Goal: Information Seeking & Learning: Check status

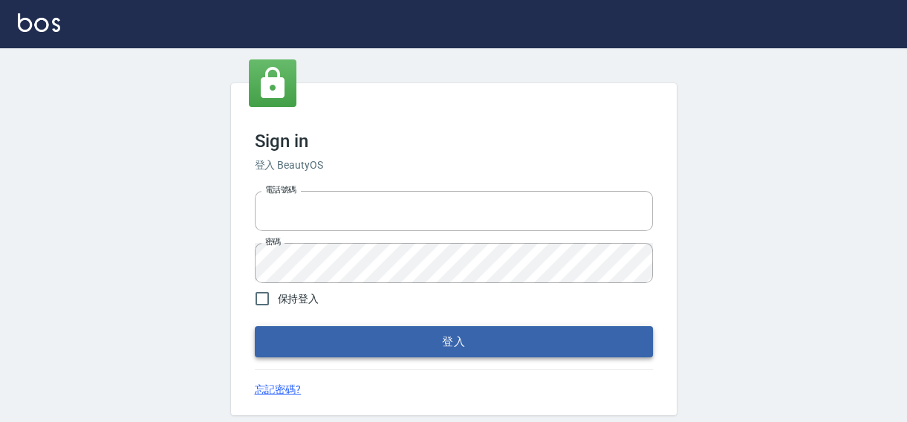
type input "0422211177"
click at [502, 345] on button "登入" at bounding box center [454, 341] width 398 height 31
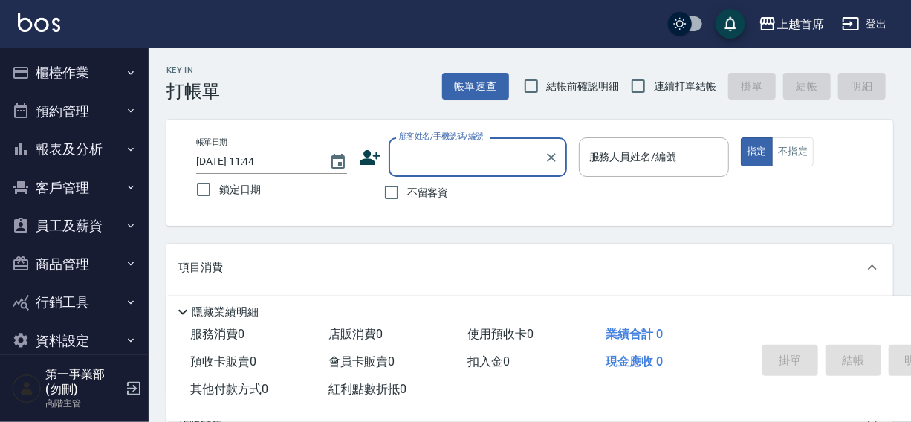
click at [45, 147] on button "報表及分析" at bounding box center [74, 149] width 137 height 39
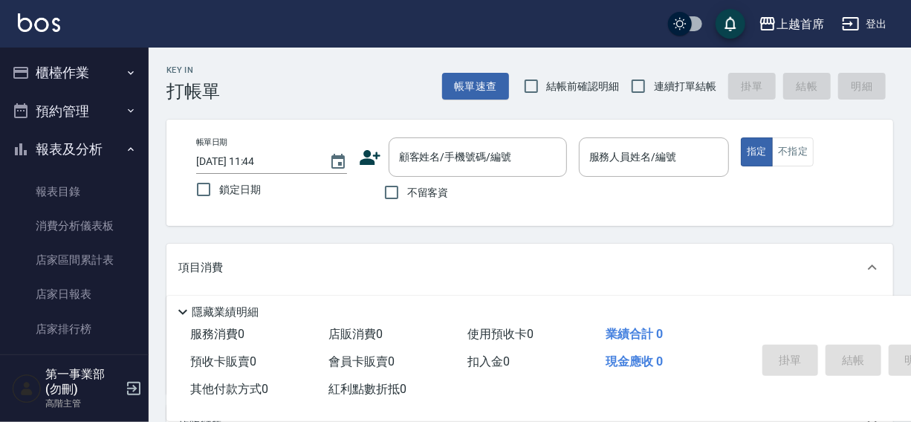
drag, startPoint x: 139, startPoint y: 223, endPoint x: 144, endPoint y: 230, distance: 9.1
click at [139, 224] on nav "櫃檯作業 打帳單 帳單列表 掛單列表 座位開單 營業儀表板 現金收支登錄 高階收支登錄 材料自購登錄 每日結帳 排班表 現場電腦打卡 掃碼打卡 預約管理 預約…" at bounding box center [74, 201] width 149 height 307
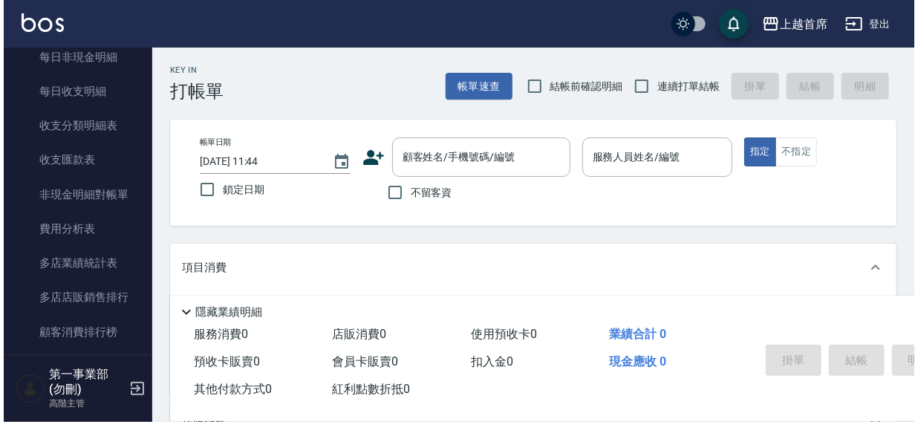
scroll to position [1250, 0]
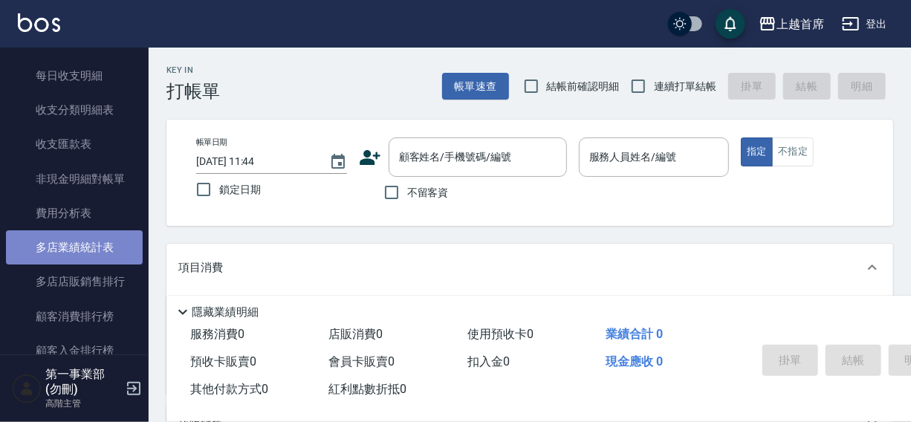
click at [74, 249] on link "多店業績統計表" at bounding box center [74, 247] width 137 height 34
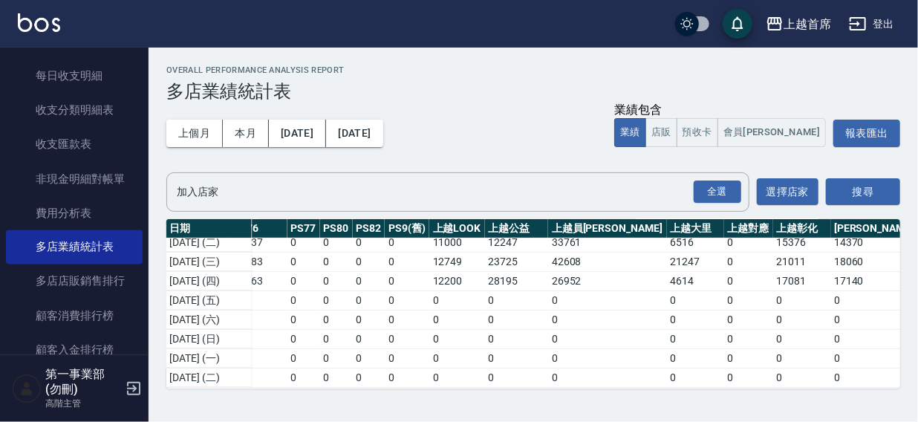
scroll to position [218, 788]
